Goal: Information Seeking & Learning: Learn about a topic

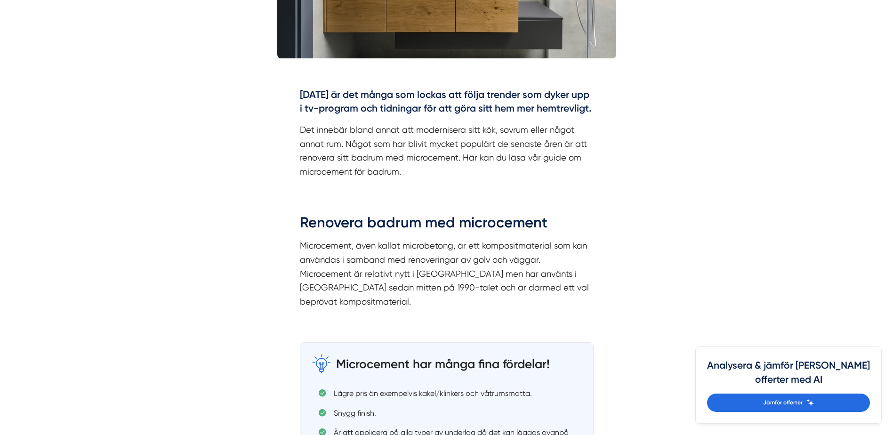
scroll to position [471, 0]
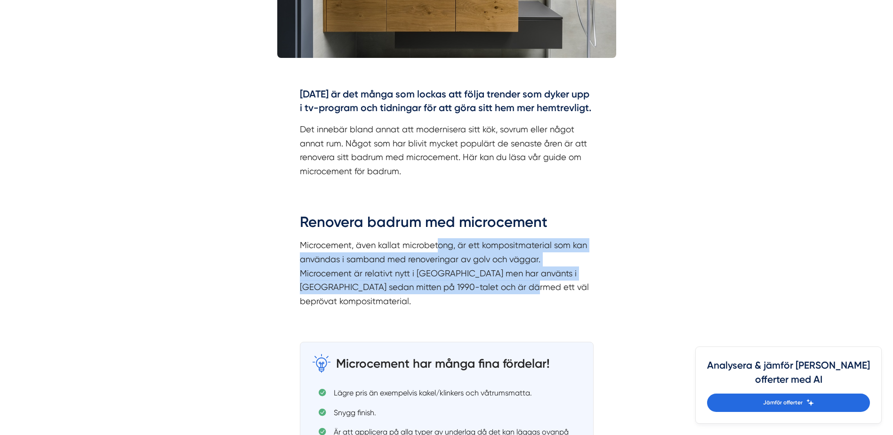
drag, startPoint x: 446, startPoint y: 285, endPoint x: 437, endPoint y: 246, distance: 39.6
click at [437, 246] on p "Microcement, även kallat microbetong, är ett kompositmaterial som kan användas …" at bounding box center [447, 273] width 294 height 70
drag, startPoint x: 437, startPoint y: 246, endPoint x: 433, endPoint y: 281, distance: 34.6
click at [433, 281] on p "Microcement, även kallat microbetong, är ett kompositmaterial som kan användas …" at bounding box center [447, 273] width 294 height 70
drag, startPoint x: 451, startPoint y: 289, endPoint x: 436, endPoint y: 249, distance: 42.8
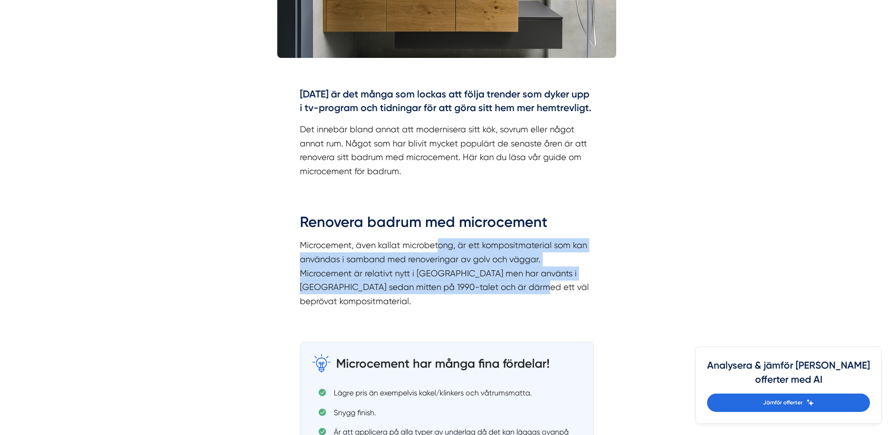
click at [436, 249] on p "Microcement, även kallat microbetong, är ett kompositmaterial som kan användas …" at bounding box center [447, 273] width 294 height 70
drag, startPoint x: 436, startPoint y: 249, endPoint x: 429, endPoint y: 280, distance: 32.4
click at [429, 280] on p "Microcement, även kallat microbetong, är ett kompositmaterial som kan användas …" at bounding box center [447, 273] width 294 height 70
drag, startPoint x: 435, startPoint y: 284, endPoint x: 427, endPoint y: 247, distance: 38.2
click at [427, 247] on p "Microcement, även kallat microbetong, är ett kompositmaterial som kan användas …" at bounding box center [447, 273] width 294 height 70
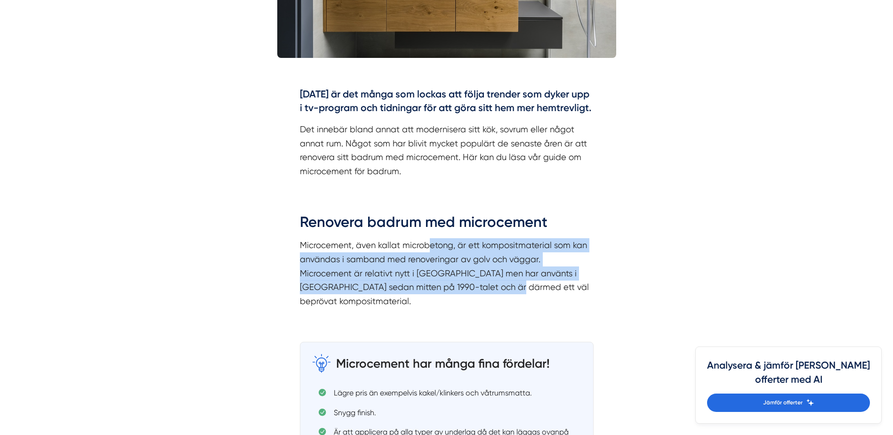
drag, startPoint x: 427, startPoint y: 247, endPoint x: 421, endPoint y: 282, distance: 34.8
click at [421, 282] on p "Microcement, även kallat microbetong, är ett kompositmaterial som kan användas …" at bounding box center [447, 273] width 294 height 70
drag, startPoint x: 431, startPoint y: 289, endPoint x: 425, endPoint y: 249, distance: 41.0
click at [425, 249] on p "Microcement, även kallat microbetong, är ett kompositmaterial som kan användas …" at bounding box center [447, 273] width 294 height 70
drag, startPoint x: 425, startPoint y: 249, endPoint x: 405, endPoint y: 275, distance: 33.0
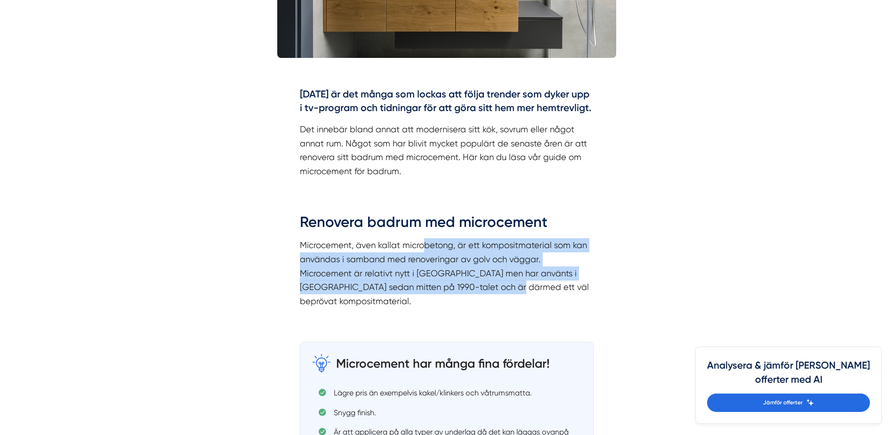
click at [405, 275] on p "Microcement, även kallat microbetong, är ett kompositmaterial som kan användas …" at bounding box center [447, 273] width 294 height 70
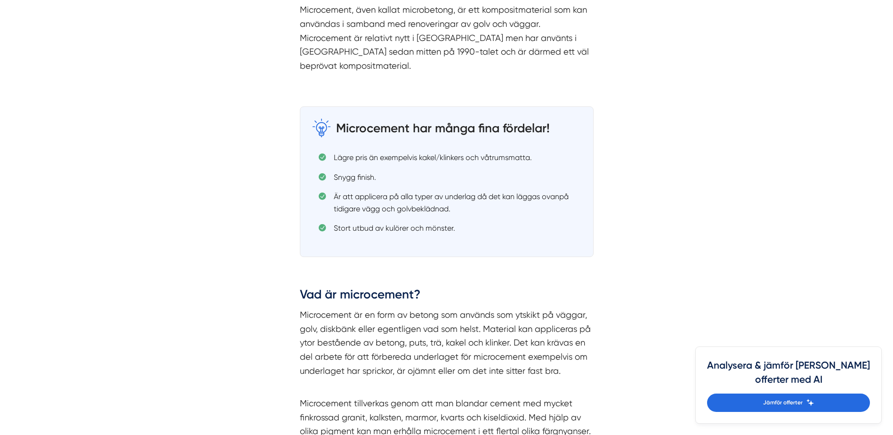
scroll to position [801, 0]
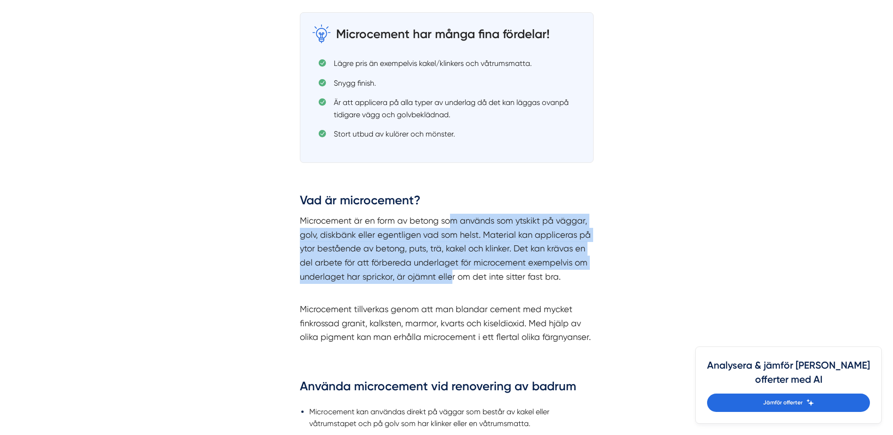
drag, startPoint x: 448, startPoint y: 205, endPoint x: 450, endPoint y: 264, distance: 58.9
click at [450, 264] on p "Microcement är en form av betong som används som ytskikt på väggar, golv, diskb…" at bounding box center [447, 256] width 294 height 84
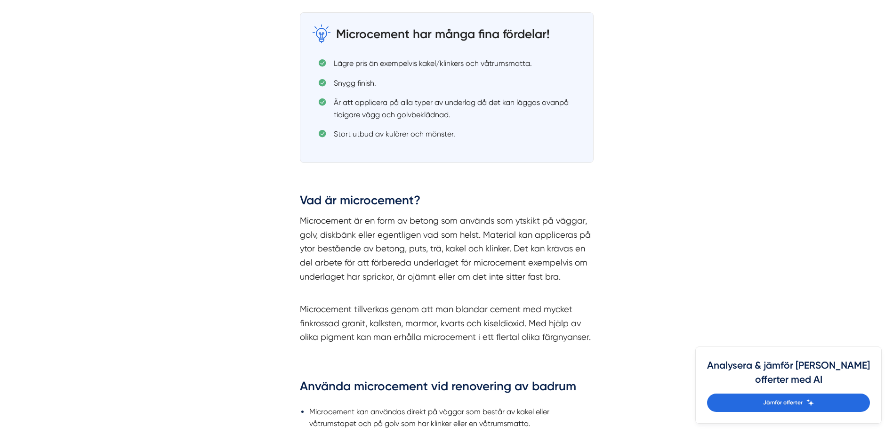
drag, startPoint x: 450, startPoint y: 264, endPoint x: 434, endPoint y: 271, distance: 17.3
click at [434, 271] on p "Microcement är en form av betong som används som ytskikt på väggar, golv, diskb…" at bounding box center [447, 256] width 294 height 84
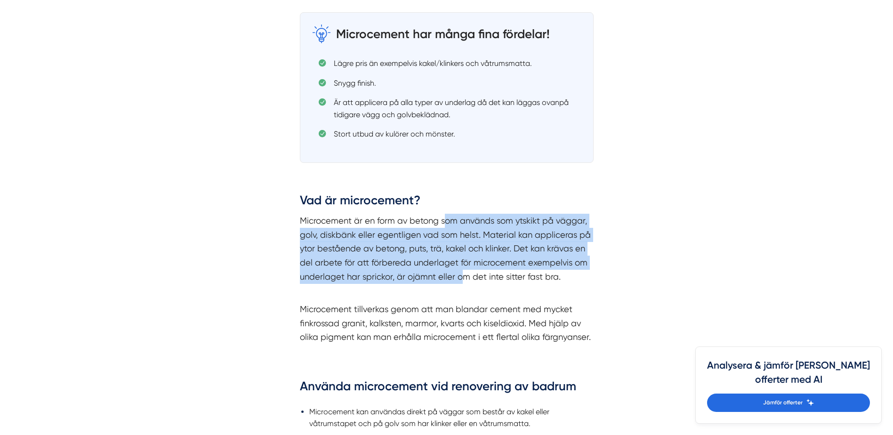
drag, startPoint x: 463, startPoint y: 265, endPoint x: 444, endPoint y: 203, distance: 65.2
click at [444, 214] on p "Microcement är en form av betong som används som ytskikt på väggar, golv, diskb…" at bounding box center [447, 256] width 294 height 84
drag, startPoint x: 444, startPoint y: 203, endPoint x: 436, endPoint y: 241, distance: 38.9
click at [436, 241] on p "Microcement är en form av betong som används som ytskikt på väggar, golv, diskb…" at bounding box center [447, 256] width 294 height 84
drag, startPoint x: 445, startPoint y: 261, endPoint x: 437, endPoint y: 206, distance: 55.2
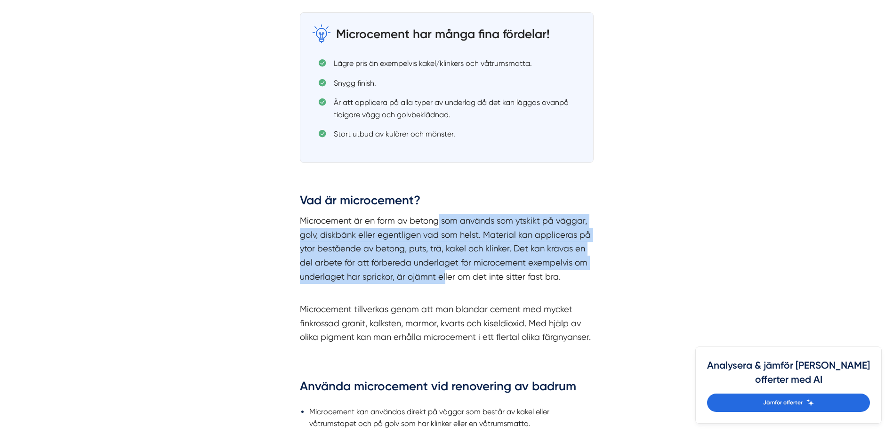
click at [437, 214] on p "Microcement är en form av betong som används som ytskikt på väggar, golv, diskb…" at bounding box center [447, 256] width 294 height 84
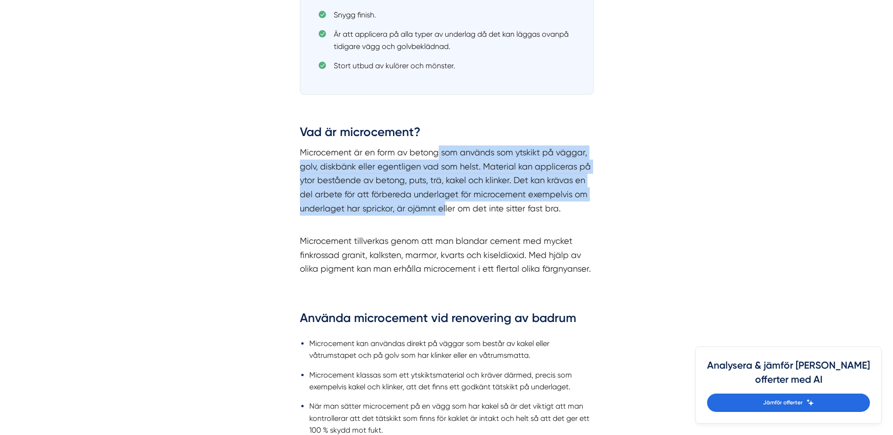
scroll to position [989, 0]
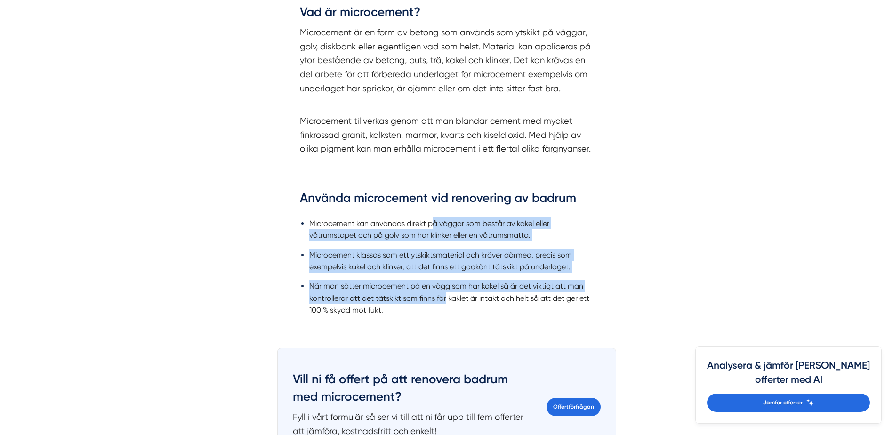
drag, startPoint x: 431, startPoint y: 209, endPoint x: 446, endPoint y: 287, distance: 79.5
click at [446, 287] on ul "Microcement kan användas direkt på väggar som består av kakel eller våtrumstape…" at bounding box center [447, 269] width 294 height 116
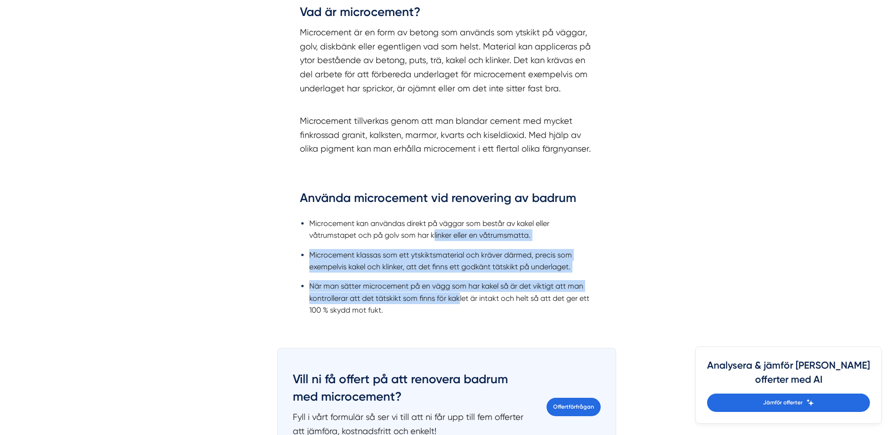
drag, startPoint x: 457, startPoint y: 289, endPoint x: 433, endPoint y: 220, distance: 72.8
click at [433, 220] on ul "Microcement kan användas direkt på väggar som består av kakel eller våtrumstape…" at bounding box center [447, 269] width 294 height 116
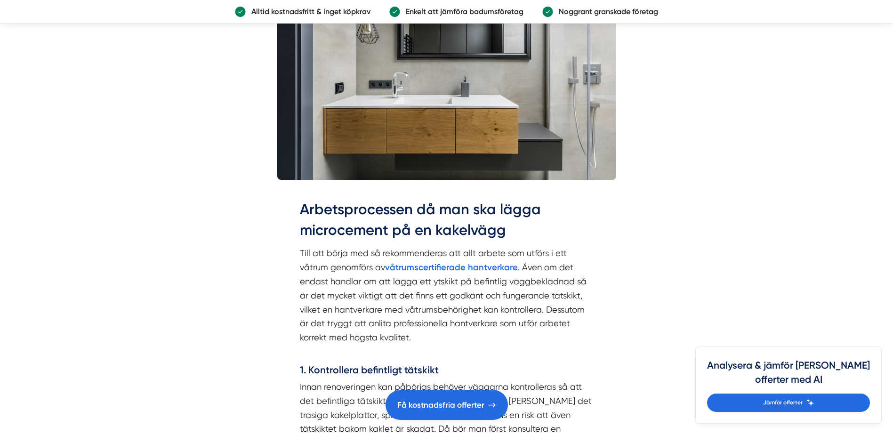
scroll to position [2166, 0]
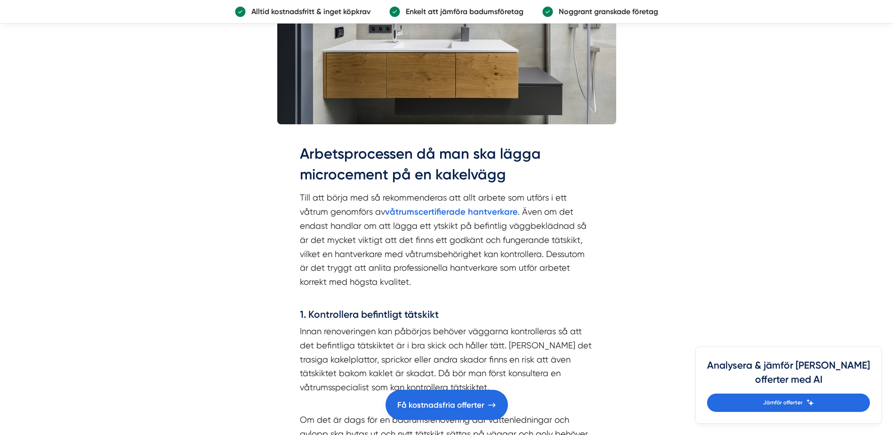
drag, startPoint x: 422, startPoint y: 247, endPoint x: 421, endPoint y: 236, distance: 10.4
click at [421, 236] on p "Till att börja med så rekommenderas att allt arbete som utförs i ett våtrum gen…" at bounding box center [447, 247] width 294 height 113
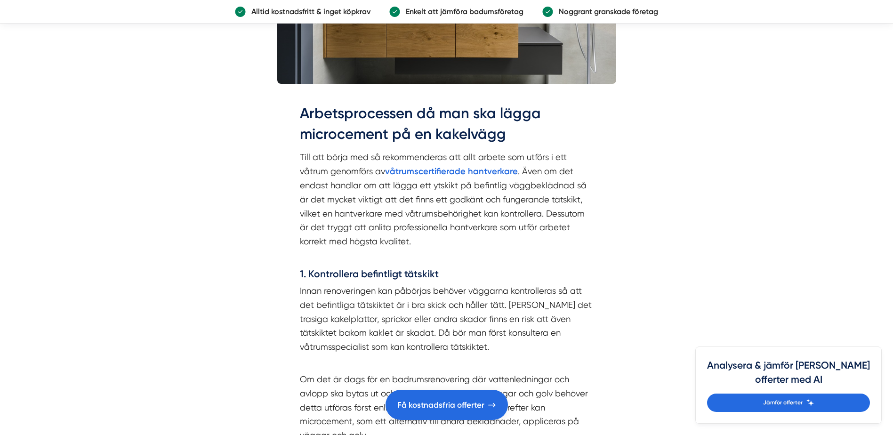
scroll to position [2260, 0]
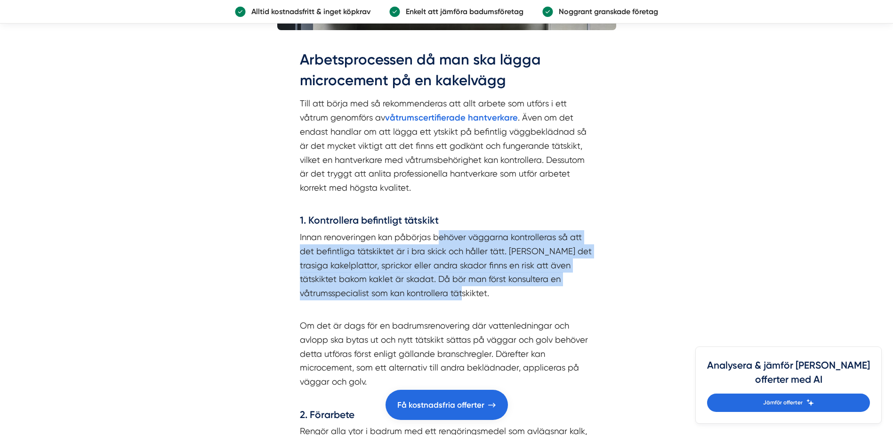
drag, startPoint x: 438, startPoint y: 226, endPoint x: 455, endPoint y: 277, distance: 53.5
click at [455, 277] on p "Innan renoveringen kan påbörjas behöver väggarna kontrolleras så att det befint…" at bounding box center [447, 272] width 294 height 84
drag, startPoint x: 455, startPoint y: 277, endPoint x: 427, endPoint y: 278, distance: 27.8
click at [427, 278] on p "Innan renoveringen kan påbörjas behöver väggarna kontrolleras så att det befint…" at bounding box center [447, 272] width 294 height 84
drag, startPoint x: 462, startPoint y: 283, endPoint x: 451, endPoint y: 227, distance: 56.3
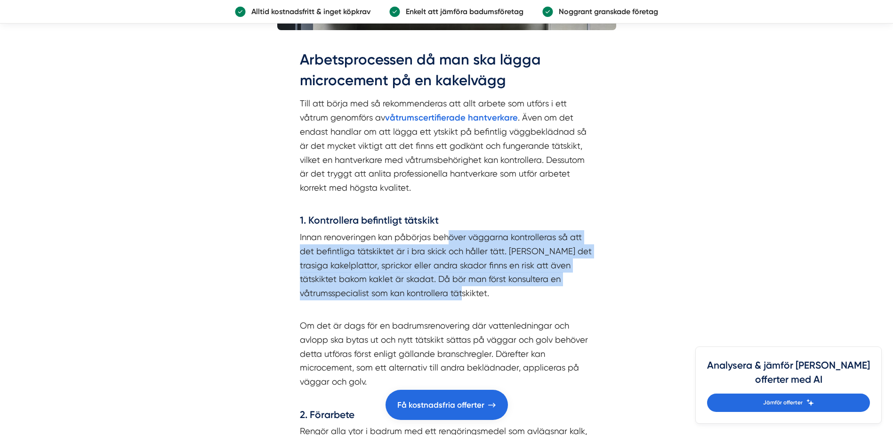
click at [451, 230] on p "Innan renoveringen kan påbörjas behöver väggarna kontrolleras så att det befint…" at bounding box center [447, 272] width 294 height 84
drag, startPoint x: 451, startPoint y: 227, endPoint x: 450, endPoint y: 273, distance: 45.2
click at [450, 273] on p "Innan renoveringen kan påbörjas behöver väggarna kontrolleras så att det befint…" at bounding box center [447, 272] width 294 height 84
drag, startPoint x: 459, startPoint y: 280, endPoint x: 454, endPoint y: 225, distance: 55.8
click at [454, 230] on p "Innan renoveringen kan påbörjas behöver väggarna kontrolleras så att det befint…" at bounding box center [447, 272] width 294 height 84
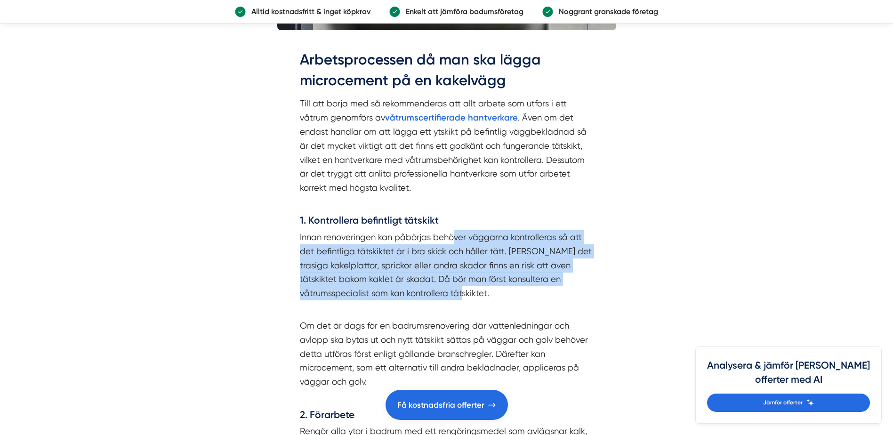
drag, startPoint x: 454, startPoint y: 225, endPoint x: 452, endPoint y: 282, distance: 57.0
click at [452, 282] on p "Innan renoveringen kan påbörjas behöver väggarna kontrolleras så att det befint…" at bounding box center [447, 272] width 294 height 84
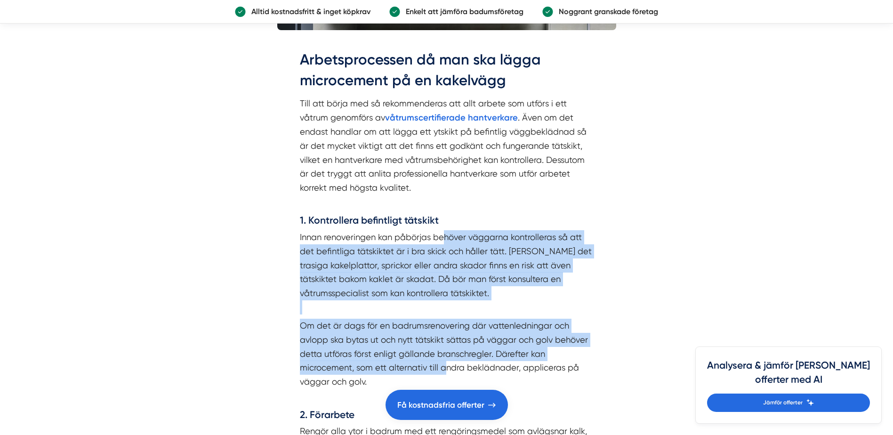
drag, startPoint x: 443, startPoint y: 358, endPoint x: 444, endPoint y: 227, distance: 131.9
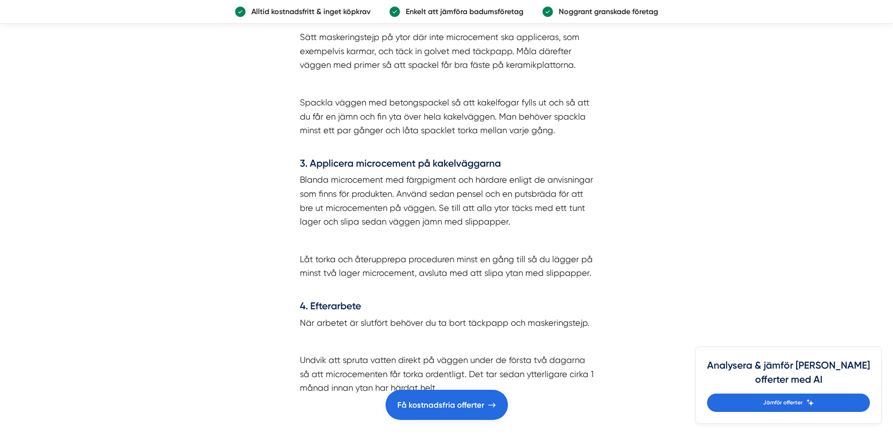
scroll to position [2731, 0]
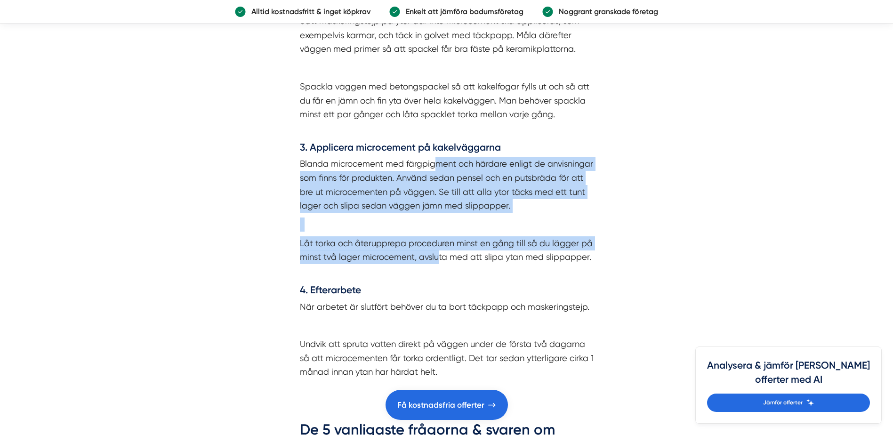
drag, startPoint x: 437, startPoint y: 222, endPoint x: 434, endPoint y: 153, distance: 68.9
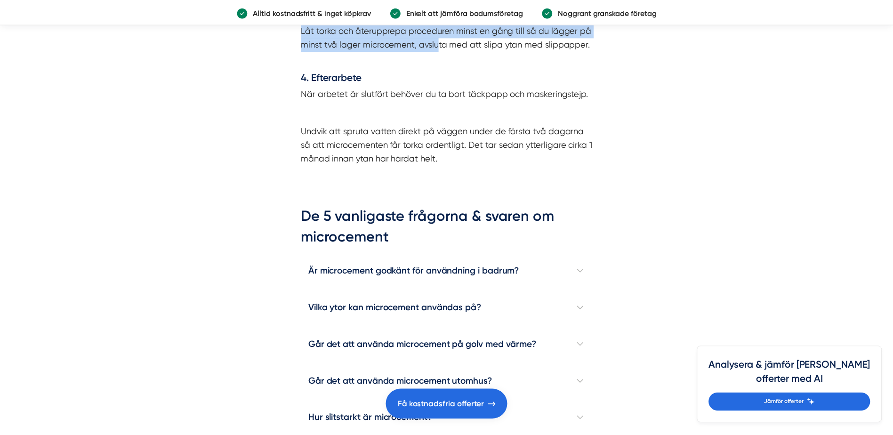
scroll to position [2967, 0]
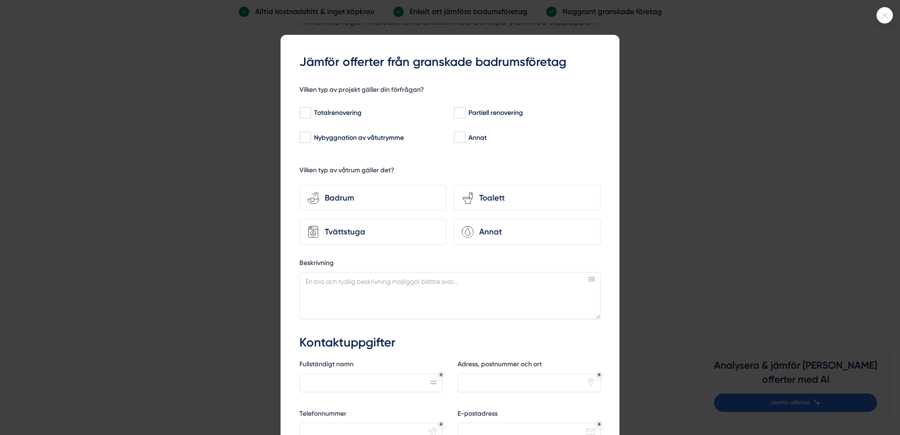
click at [887, 17] on icon at bounding box center [885, 16] width 16 height 6
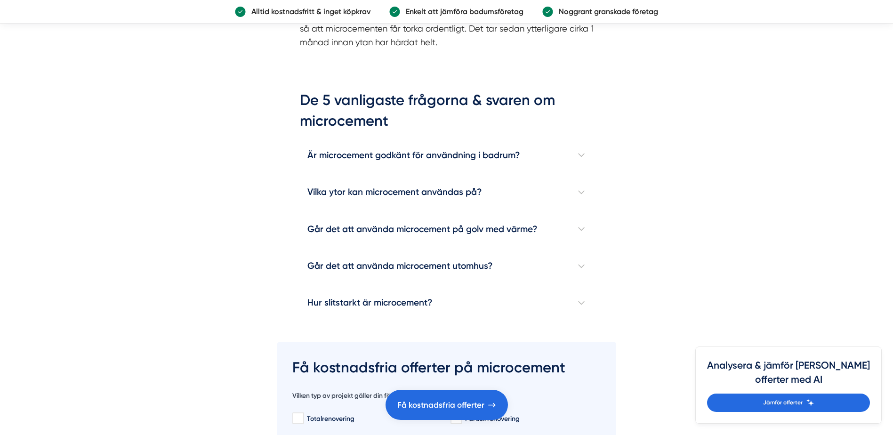
scroll to position [3202, 0]
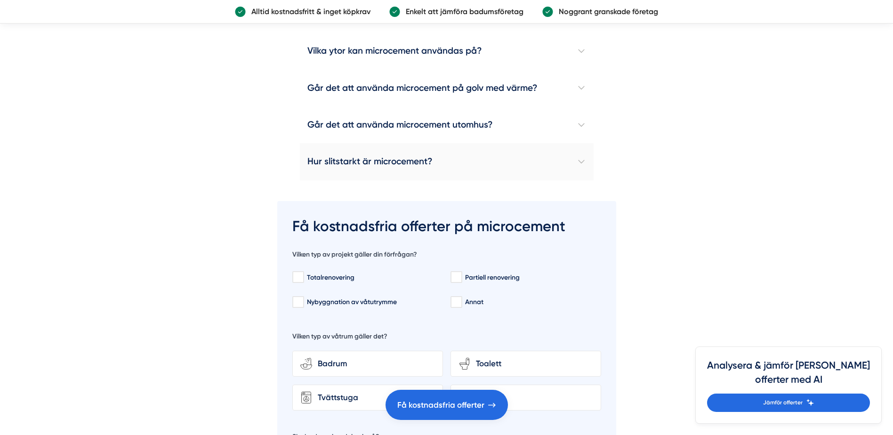
click at [409, 149] on h4 "Hur slitstarkt är microcement?" at bounding box center [447, 161] width 294 height 37
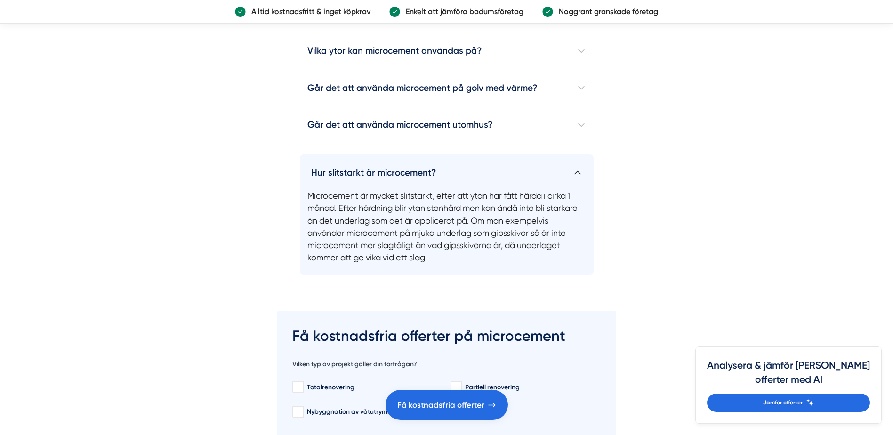
click at [407, 155] on h4 "Hur slitstarkt är microcement?" at bounding box center [447, 168] width 294 height 29
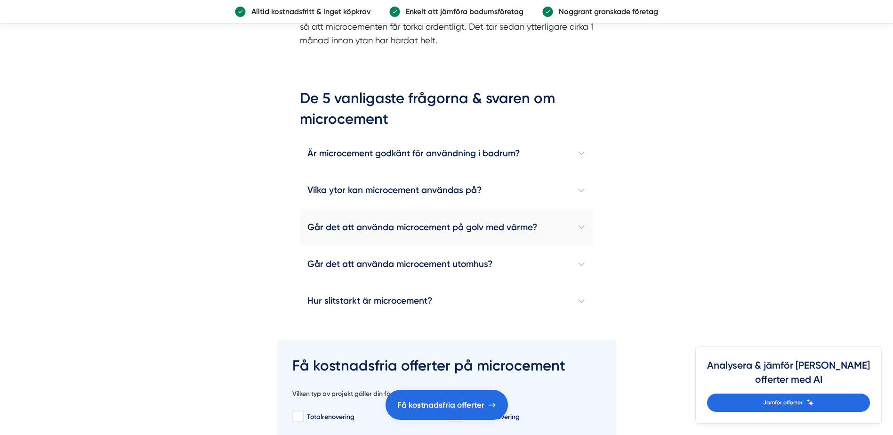
scroll to position [3061, 0]
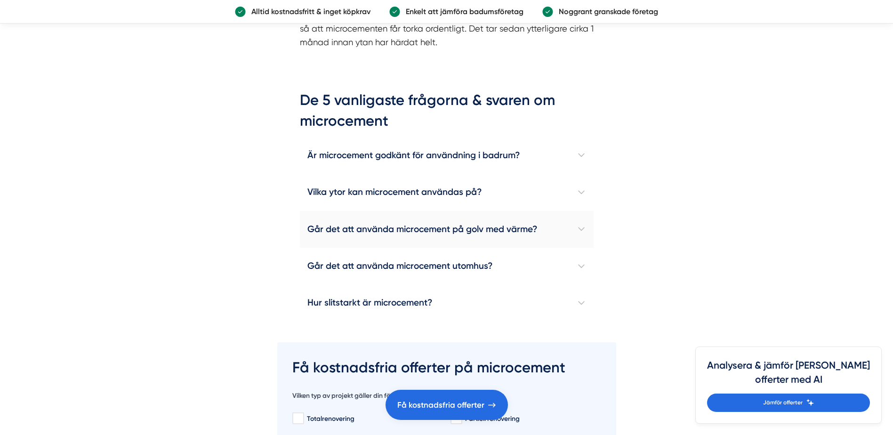
click at [402, 218] on h4 "Går det att använda microcement på golv med värme?" at bounding box center [447, 229] width 294 height 37
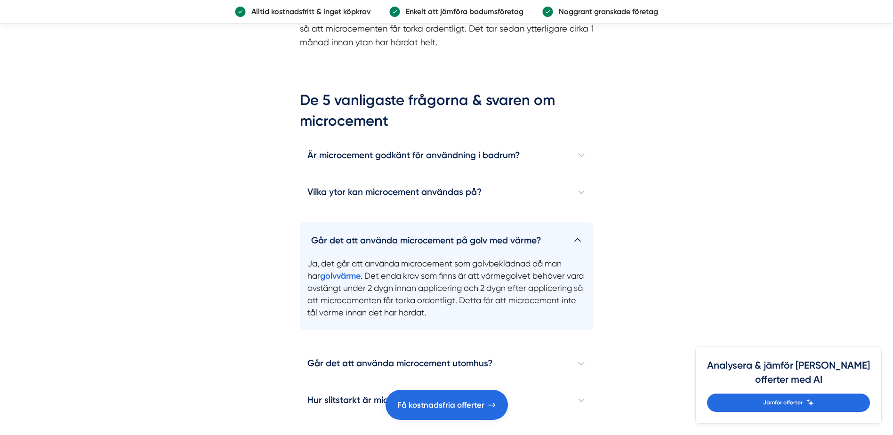
click at [402, 222] on h4 "Går det att använda microcement på golv med värme?" at bounding box center [447, 236] width 294 height 29
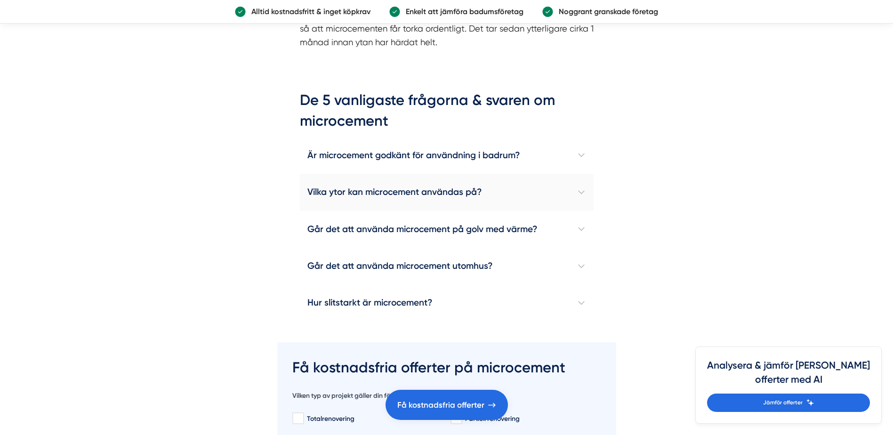
click at [403, 180] on h4 "Vilka ytor kan microcement användas på?" at bounding box center [447, 192] width 294 height 37
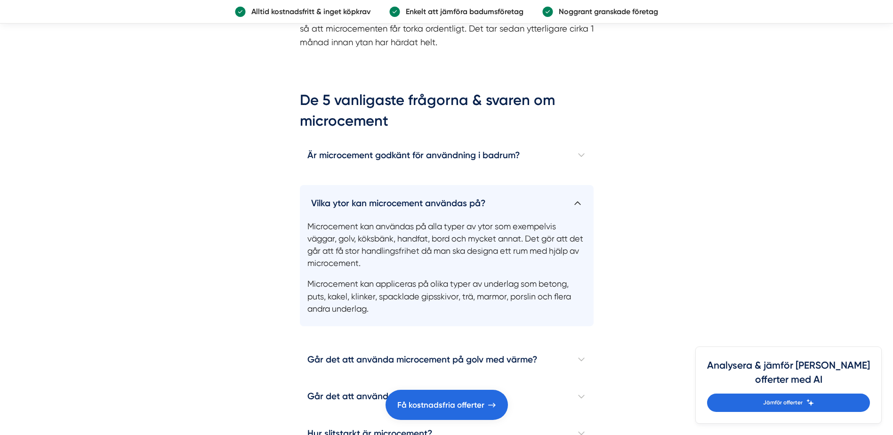
click at [401, 187] on h4 "Vilka ytor kan microcement användas på?" at bounding box center [447, 199] width 294 height 29
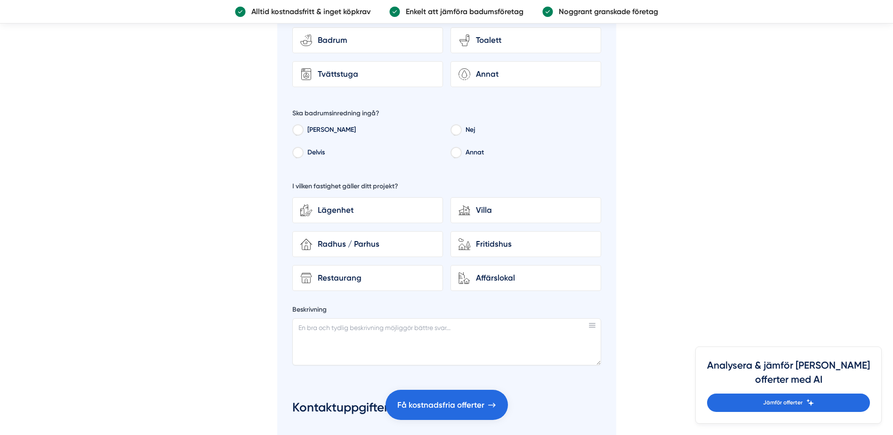
scroll to position [3579, 0]
